Goal: Information Seeking & Learning: Find contact information

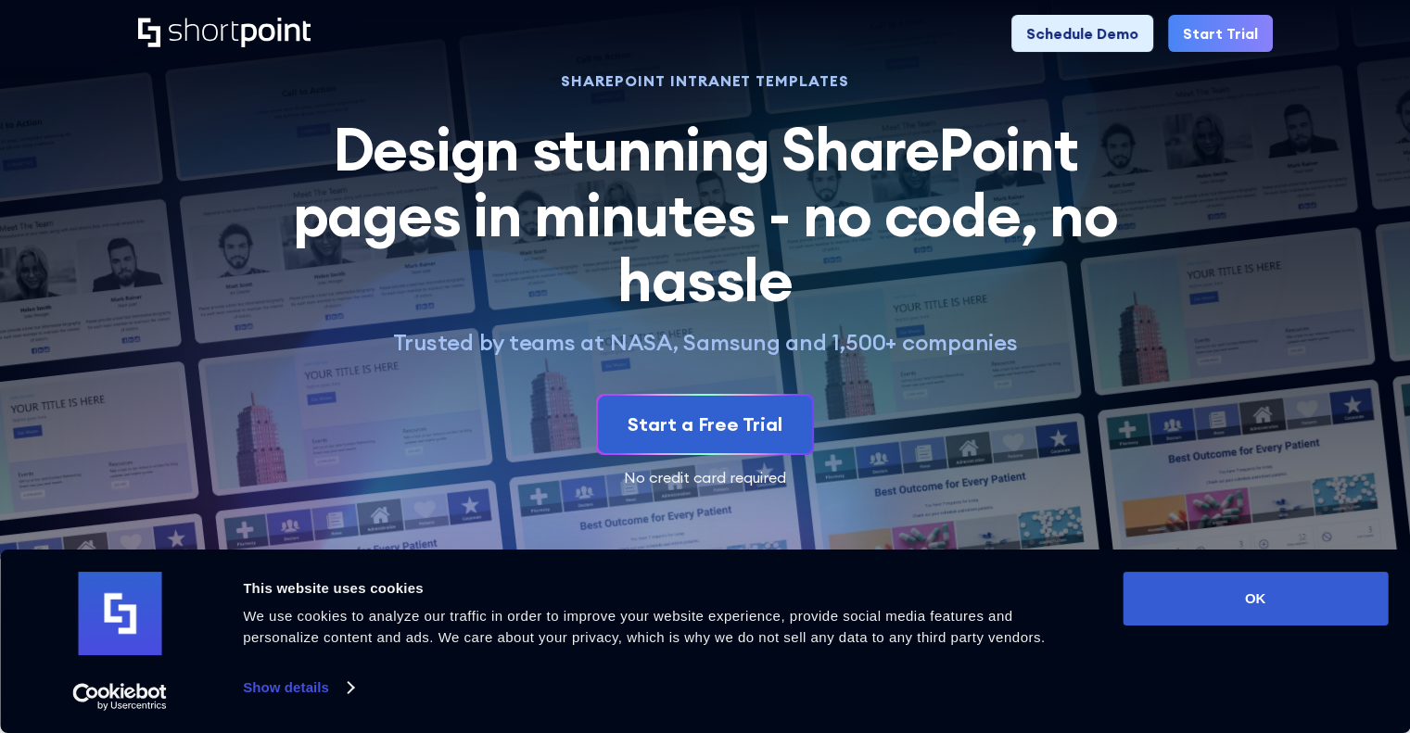
click at [416, 62] on div "Product works with SharePoint Microsoft Teams SAP Explore Templates Elements In…" at bounding box center [705, 33] width 1410 height 67
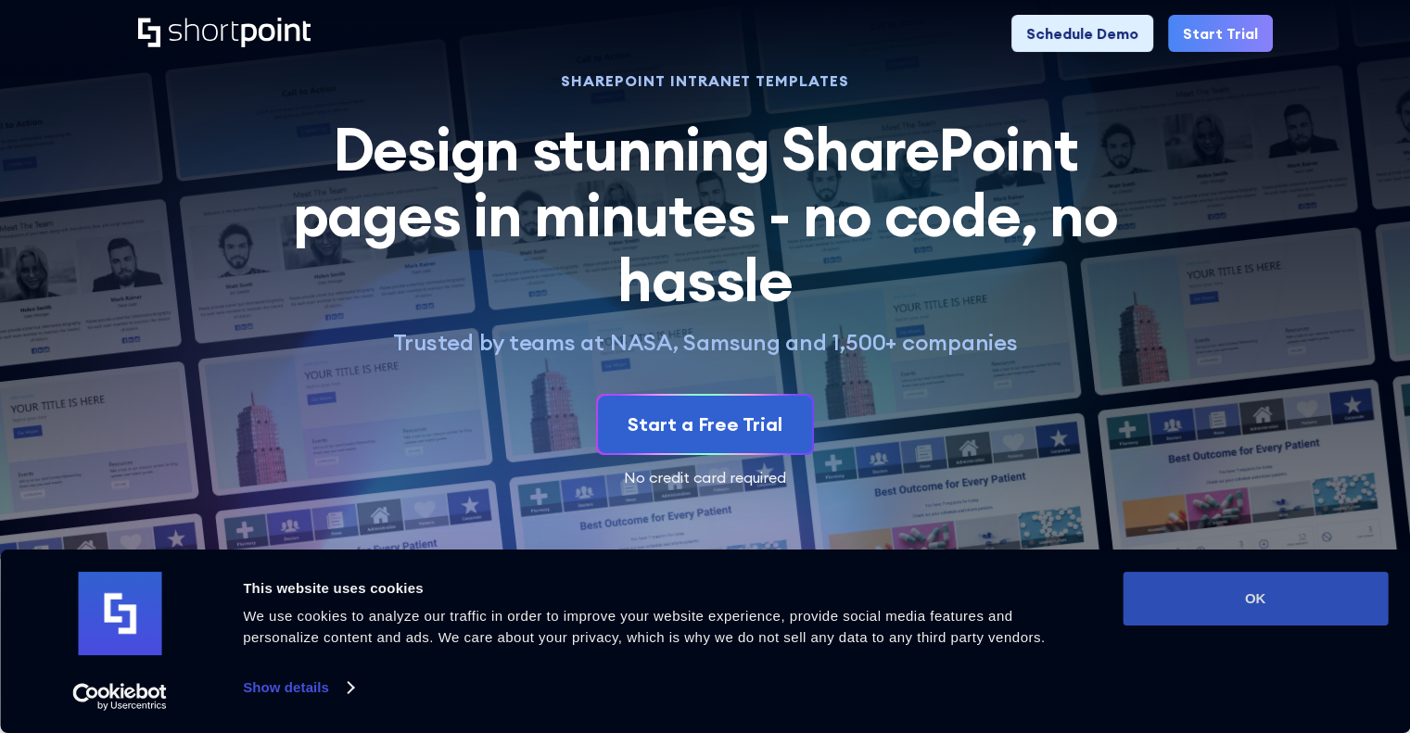
click at [1272, 572] on button "OK" at bounding box center [1255, 599] width 265 height 54
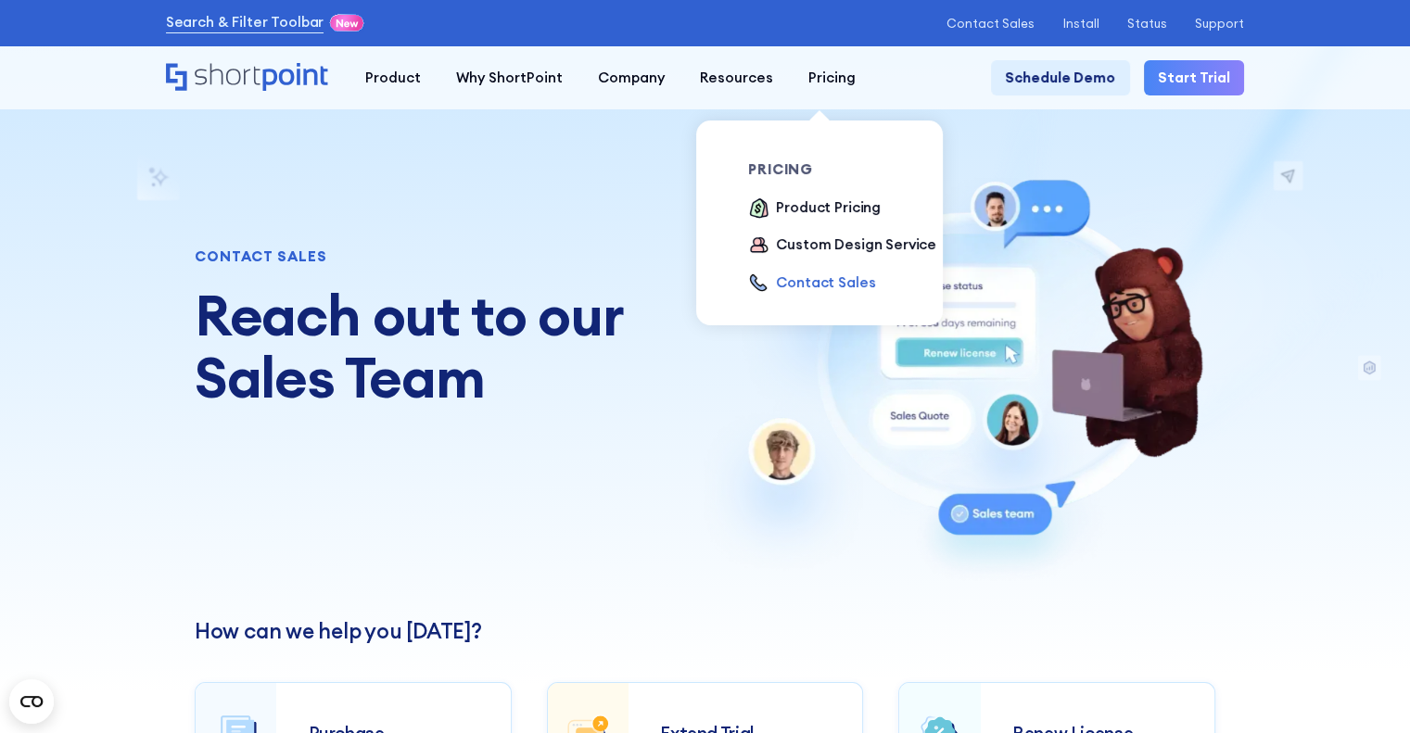
click at [809, 281] on div "Contact Sales" at bounding box center [825, 283] width 99 height 21
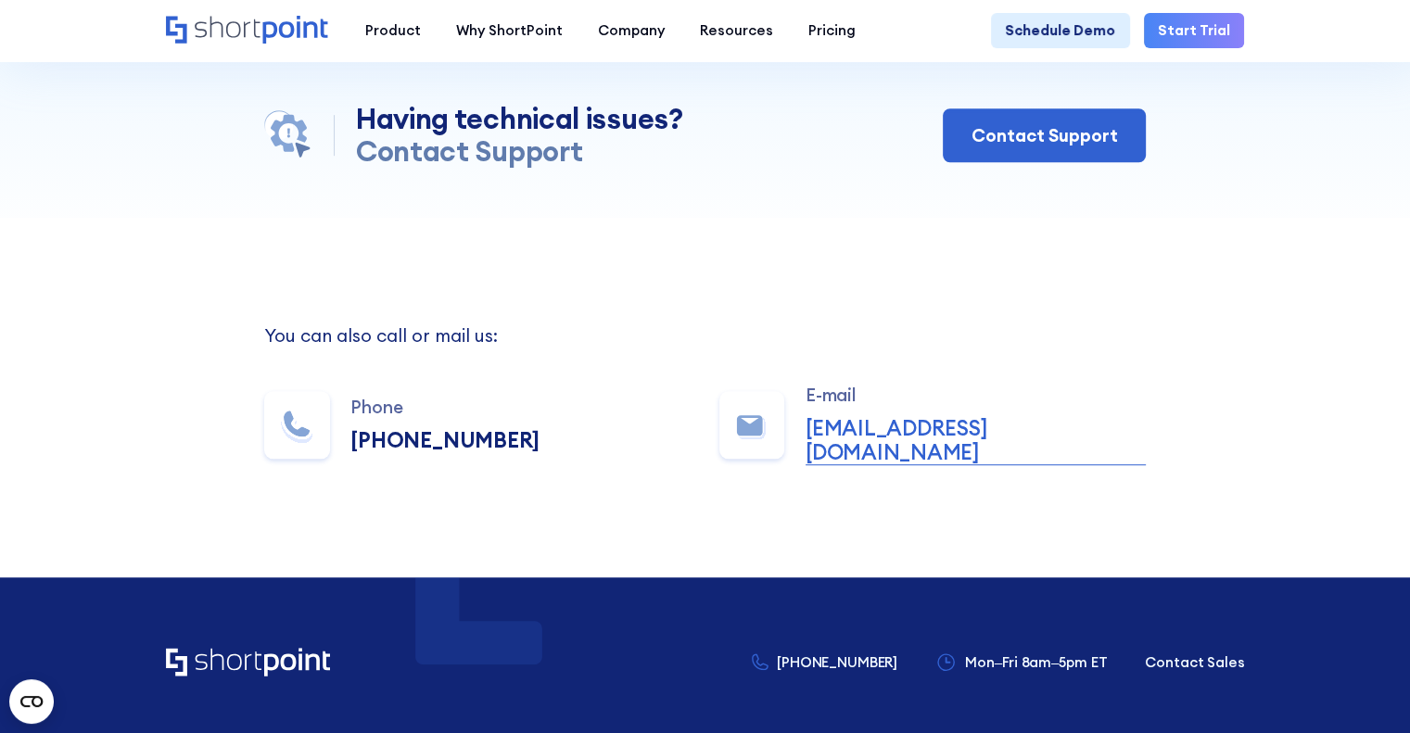
scroll to position [993, 0]
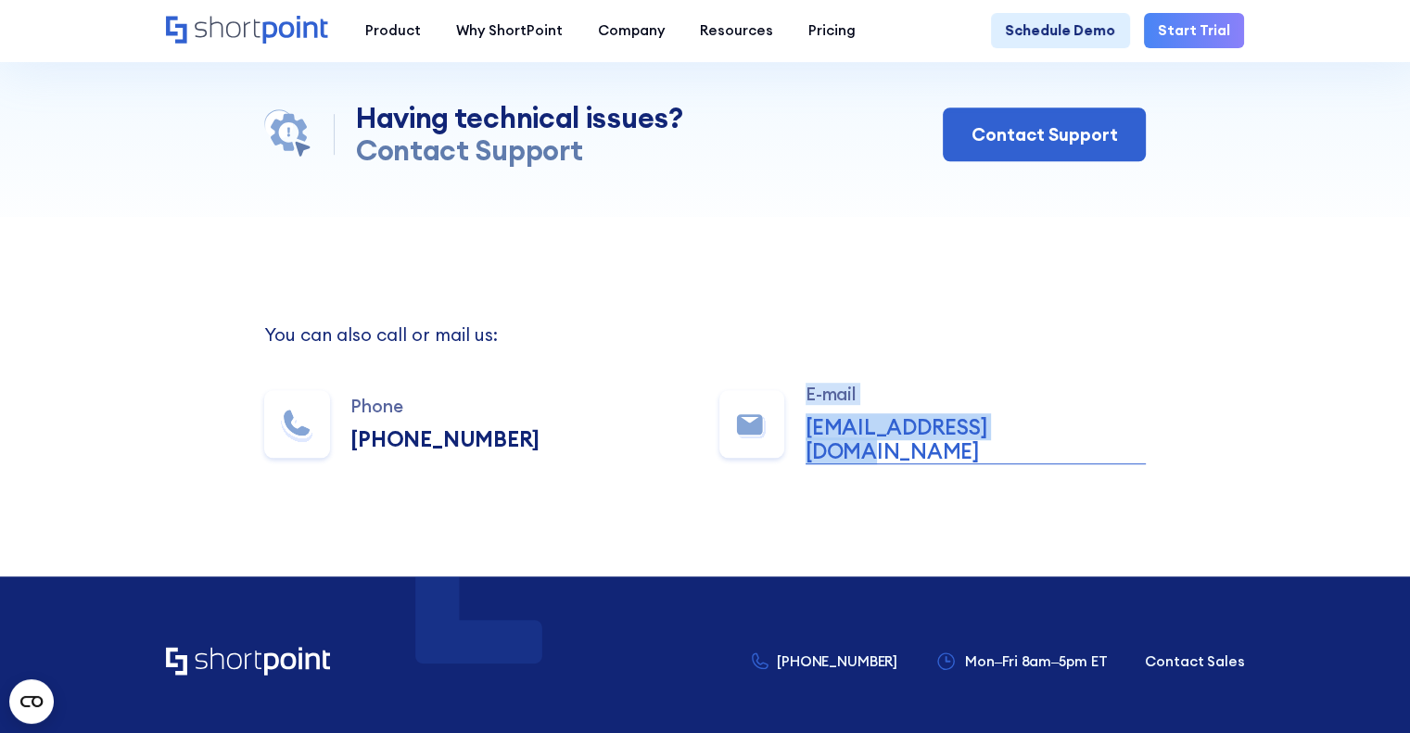
drag, startPoint x: 1038, startPoint y: 455, endPoint x: 783, endPoint y: 437, distance: 255.7
click at [783, 437] on div "Phone +1 734-333-7181 E-mail sales@shortpoint.com" at bounding box center [705, 425] width 882 height 80
click at [836, 481] on section "You can also call or mail us: Phone +1 734-333-7181 E-mail sales@shortpoint.com" at bounding box center [705, 397] width 1410 height 360
drag, startPoint x: 1051, startPoint y: 466, endPoint x: 790, endPoint y: 466, distance: 261.5
click at [790, 466] on section "You can also call or mail us: Phone +1 734-333-7181 E-mail sales@shortpoint.com" at bounding box center [705, 397] width 1410 height 360
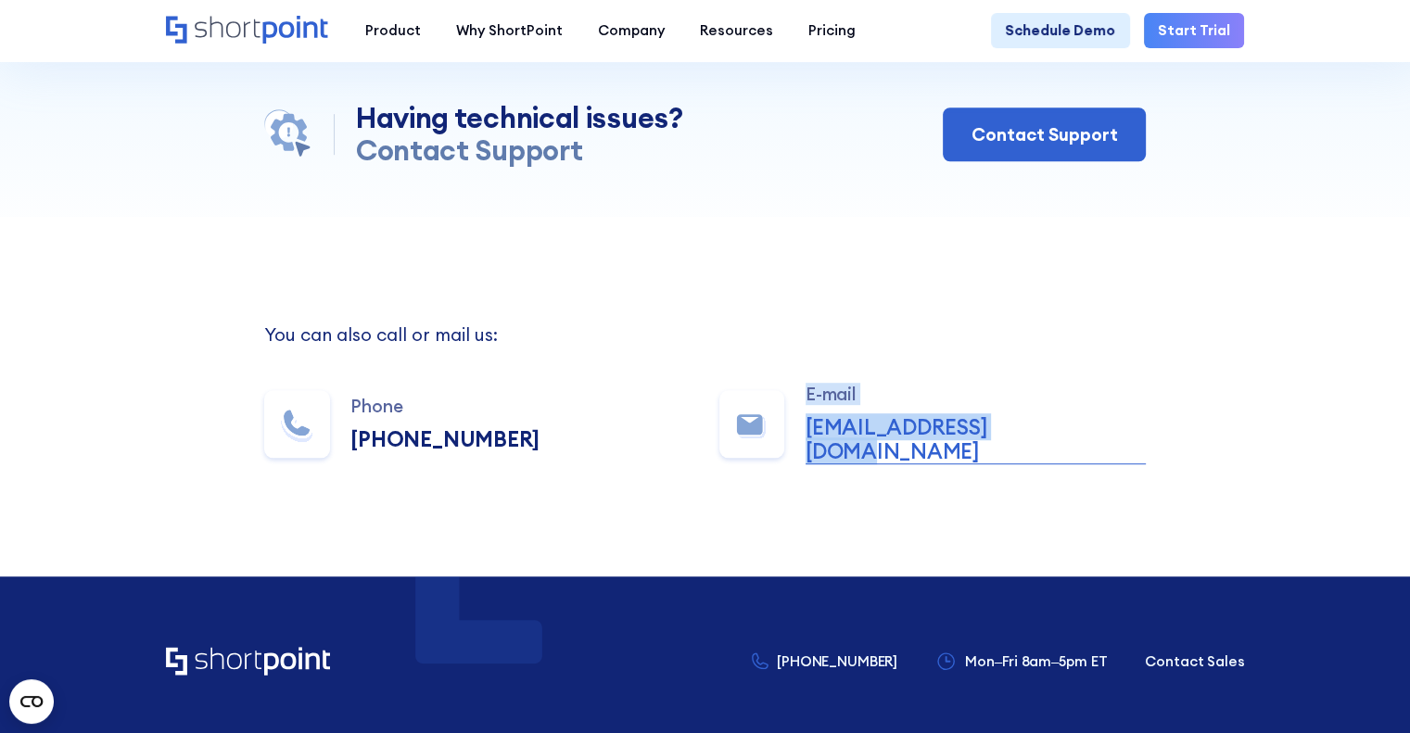
copy div "E-mail sales@shortpoint.com"
